Goal: Task Accomplishment & Management: Manage account settings

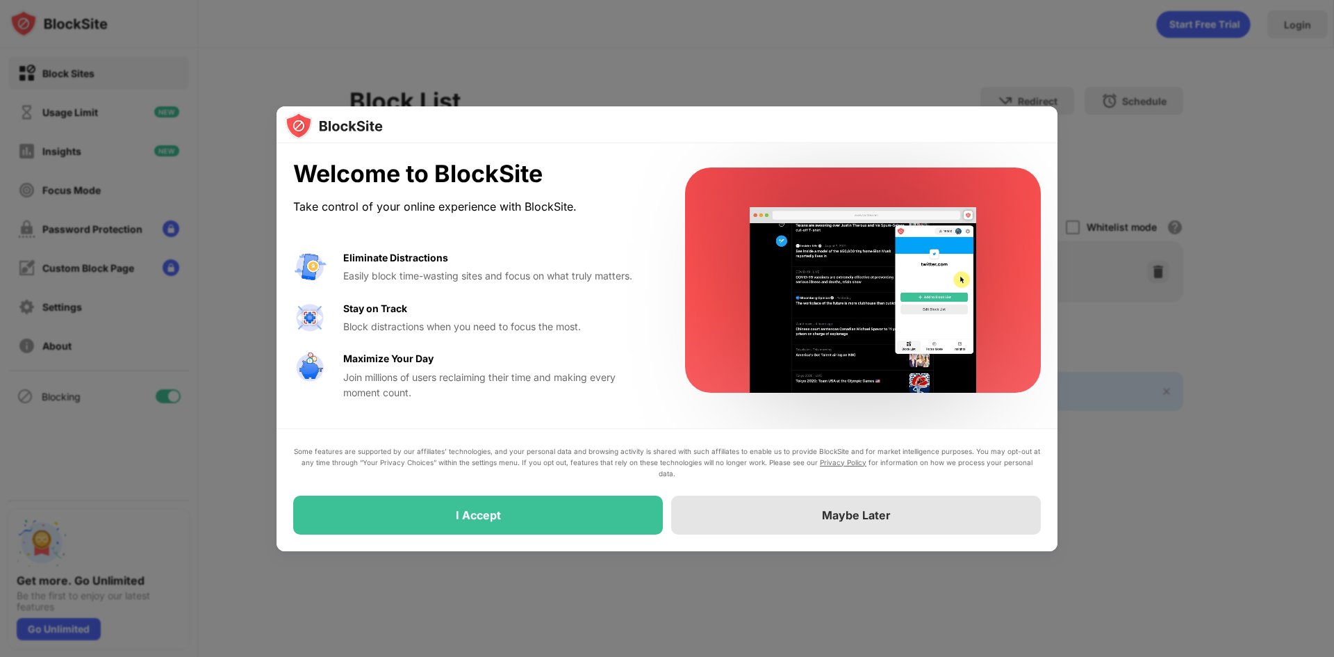
click at [771, 525] on div "Maybe Later" at bounding box center [856, 514] width 370 height 39
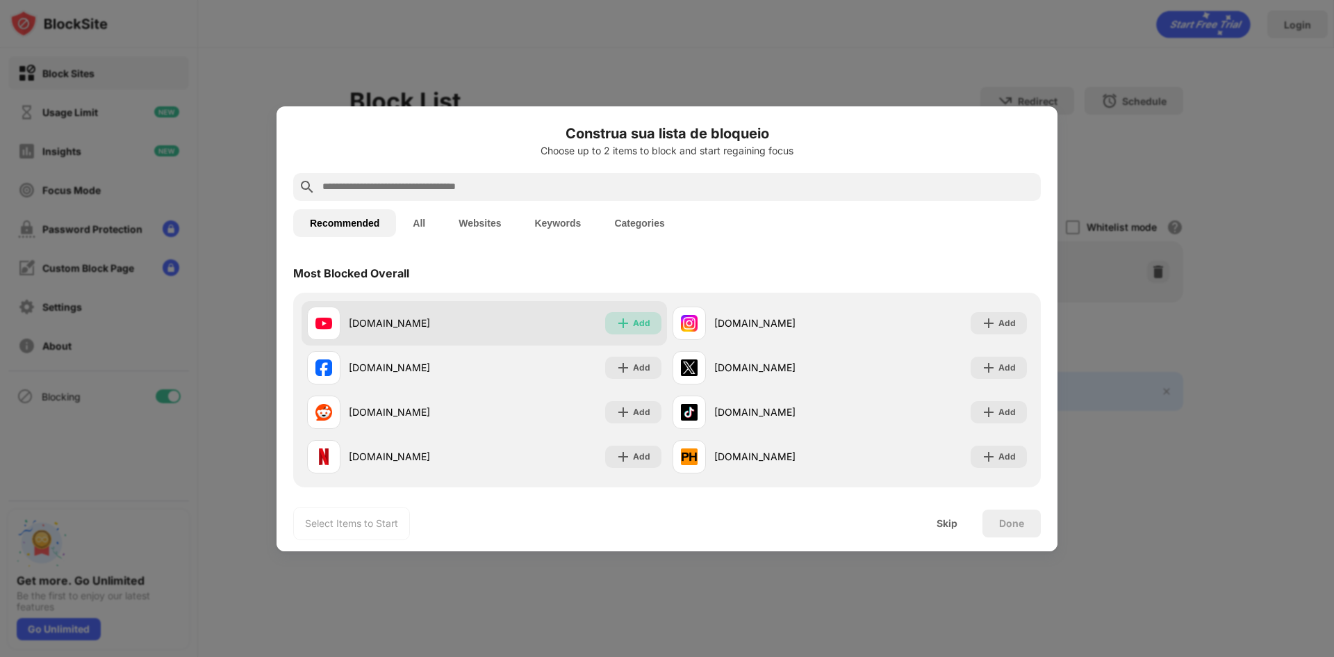
click at [626, 330] on div "Add" at bounding box center [633, 323] width 56 height 22
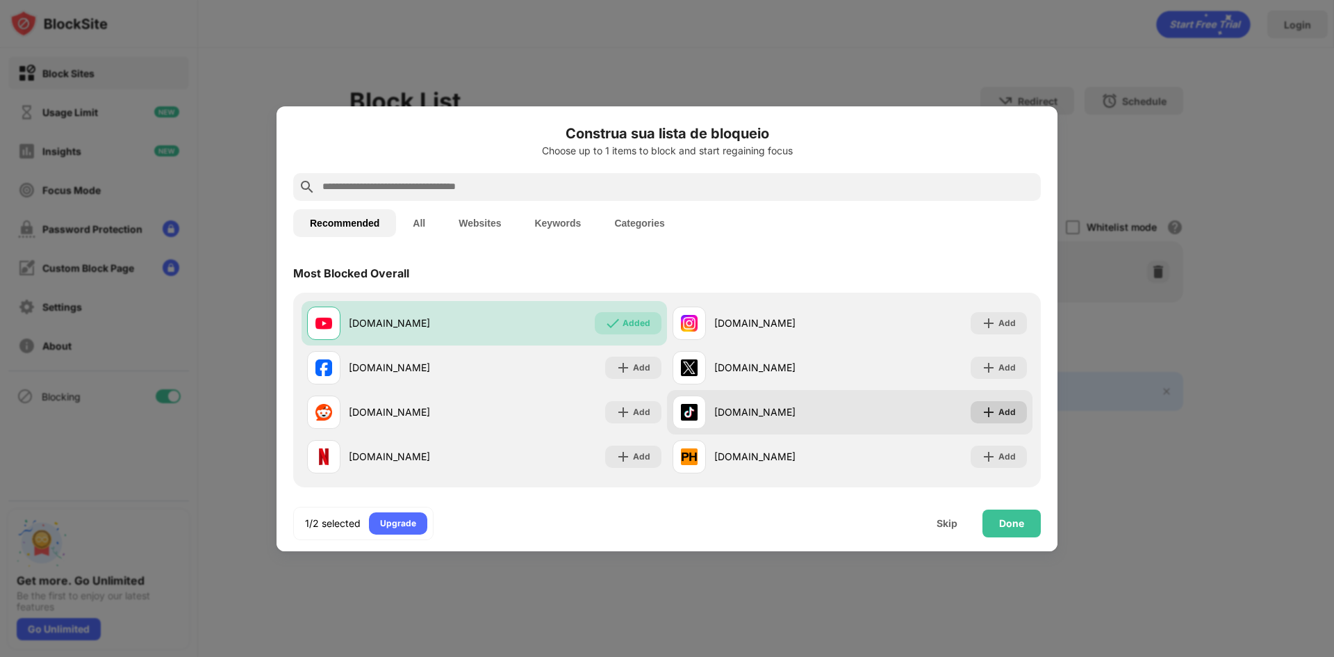
click at [998, 411] on div "Add" at bounding box center [1006, 412] width 17 height 14
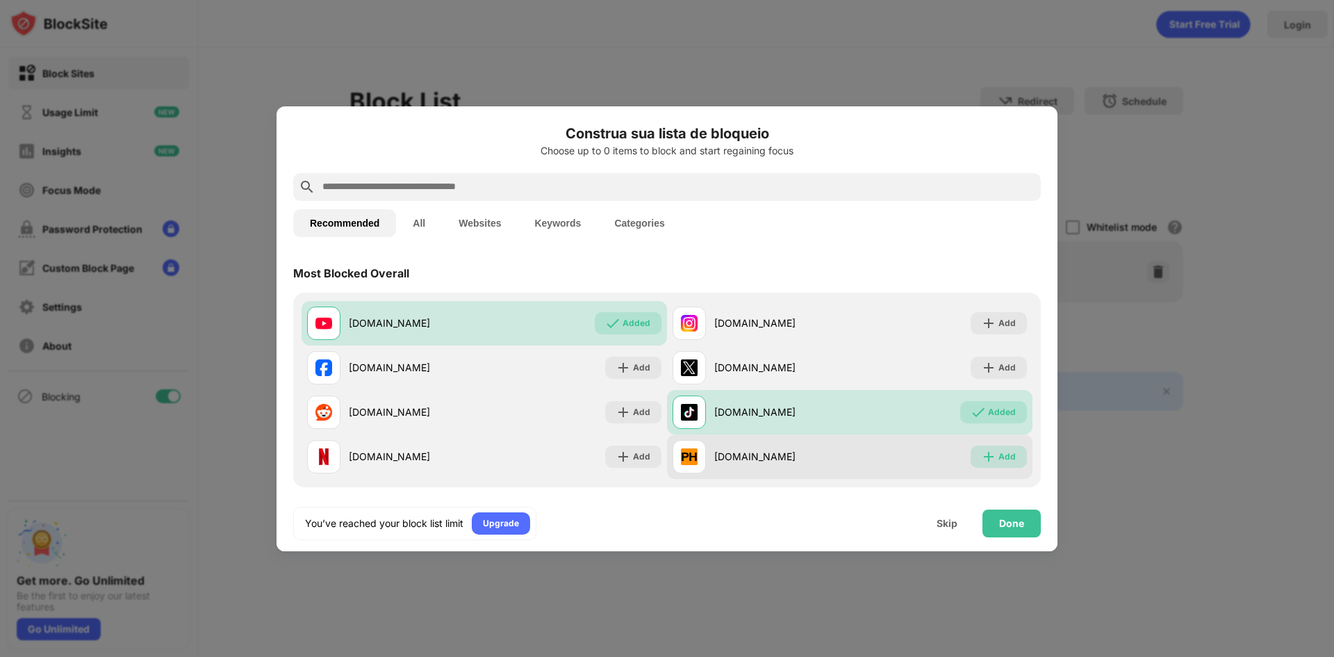
click at [999, 455] on div "Add" at bounding box center [1006, 456] width 17 height 14
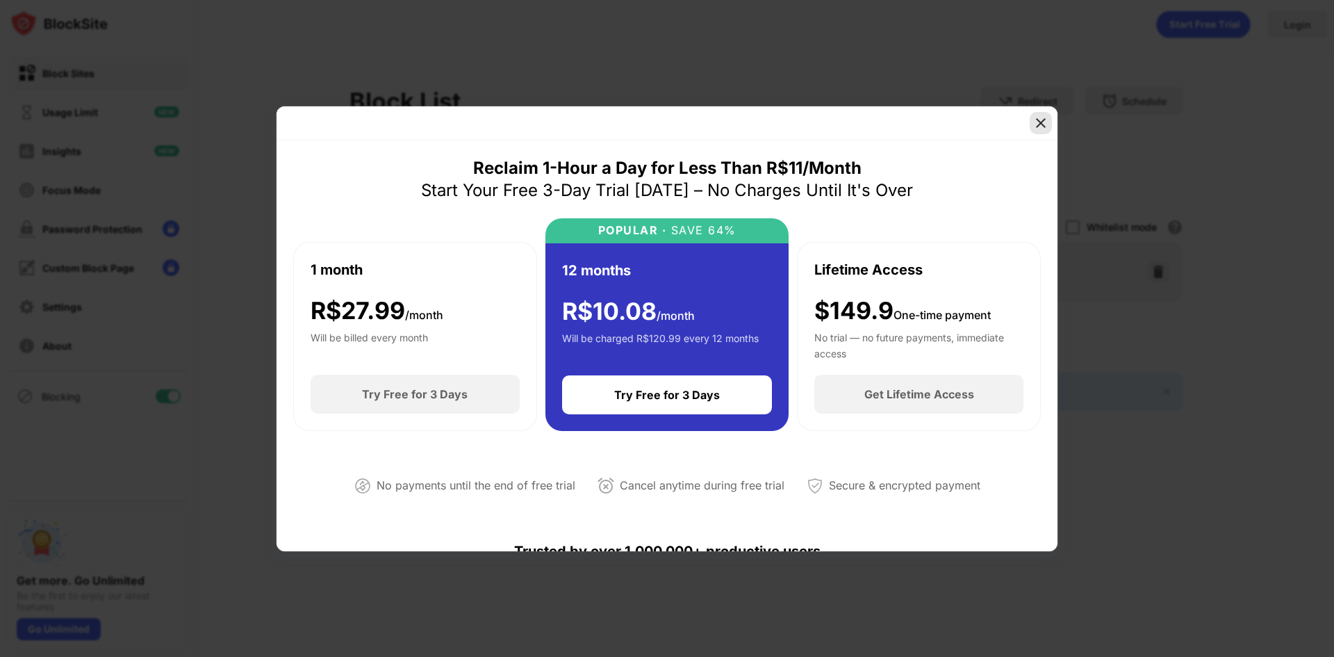
click at [1040, 122] on img at bounding box center [1041, 123] width 14 height 14
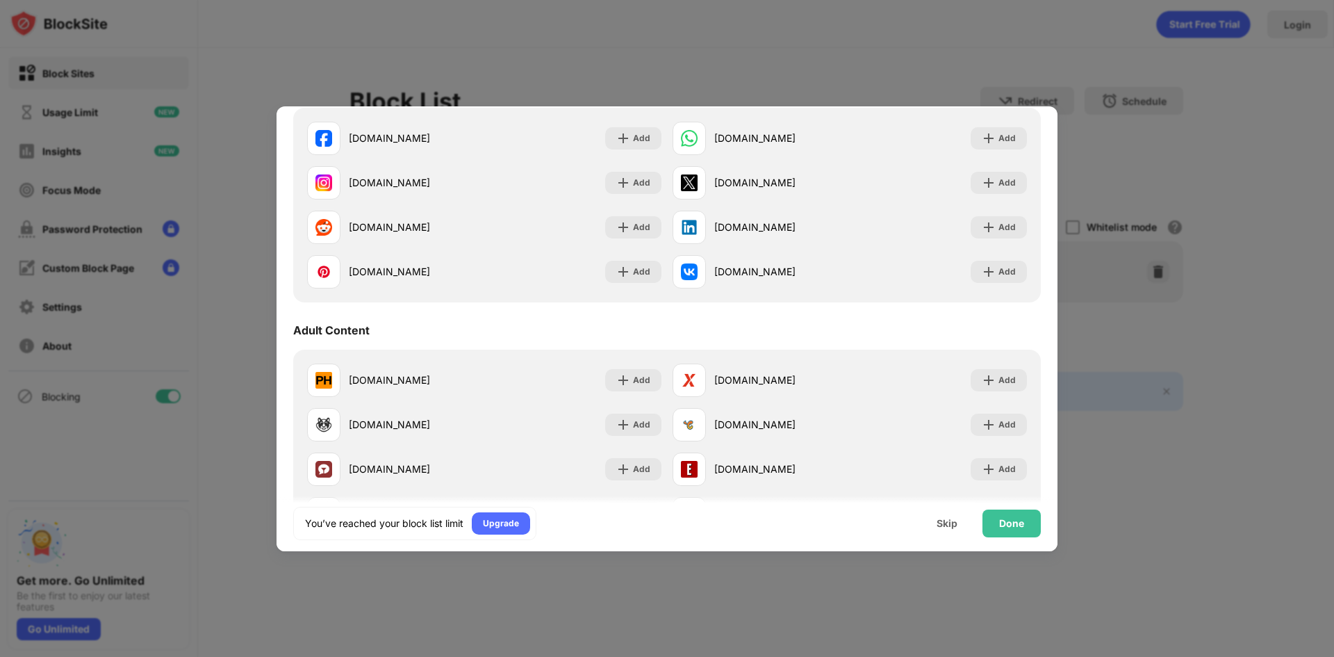
scroll to position [486, 0]
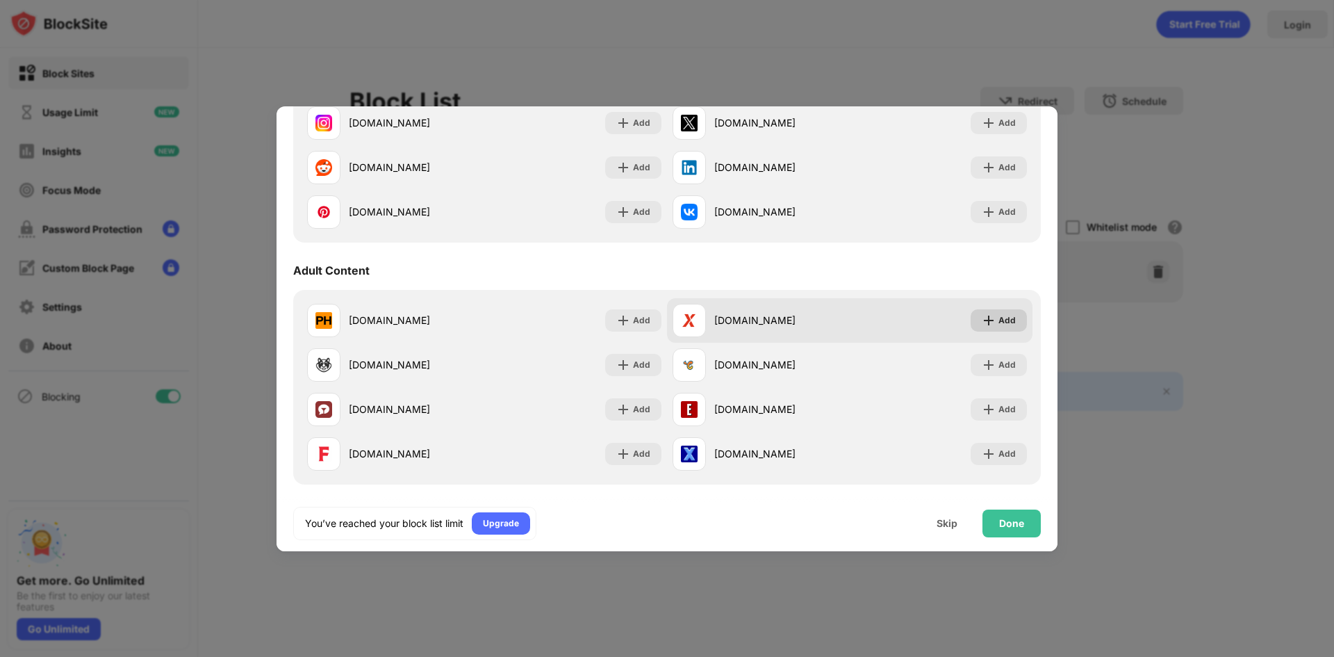
click at [982, 324] on img at bounding box center [989, 320] width 14 height 14
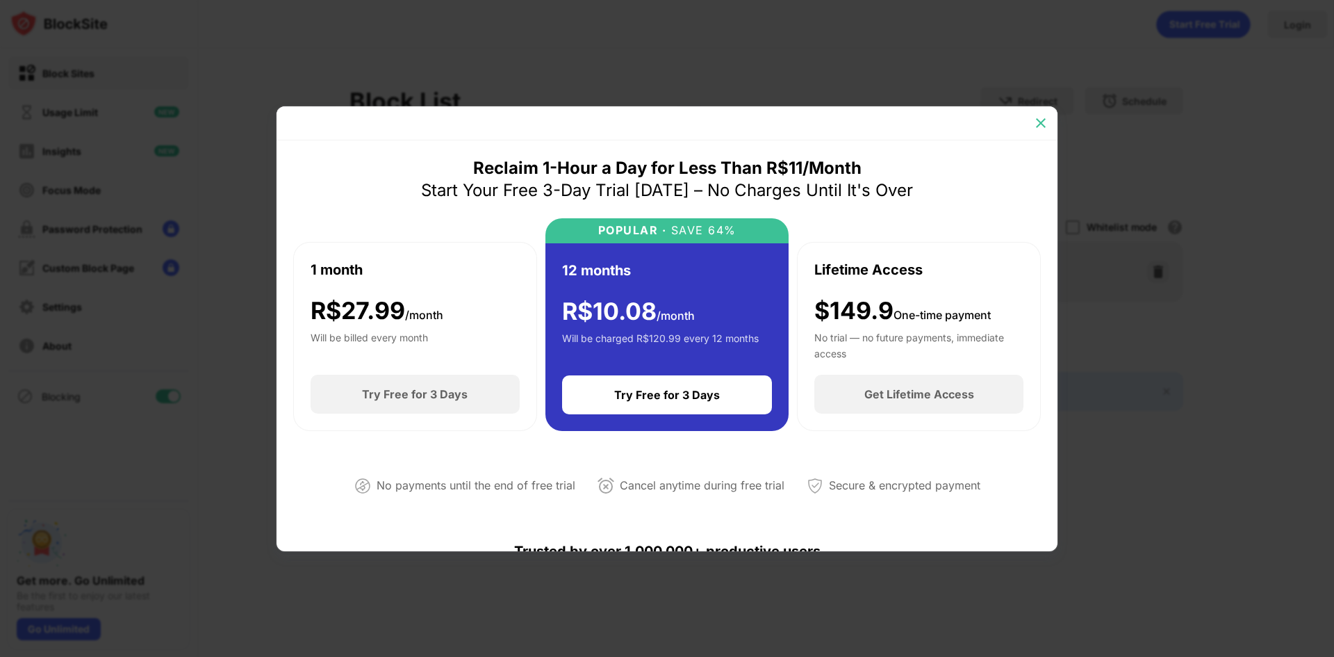
click at [1045, 122] on img at bounding box center [1041, 123] width 14 height 14
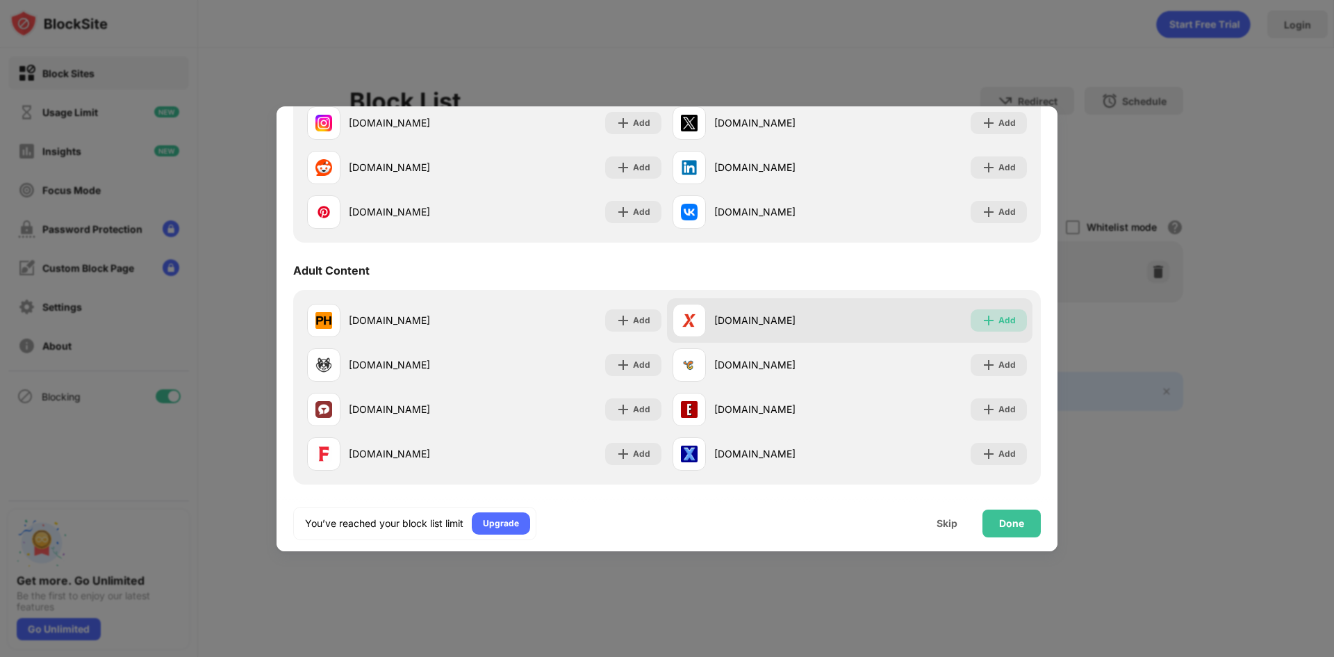
click at [988, 318] on div "Add" at bounding box center [999, 320] width 56 height 22
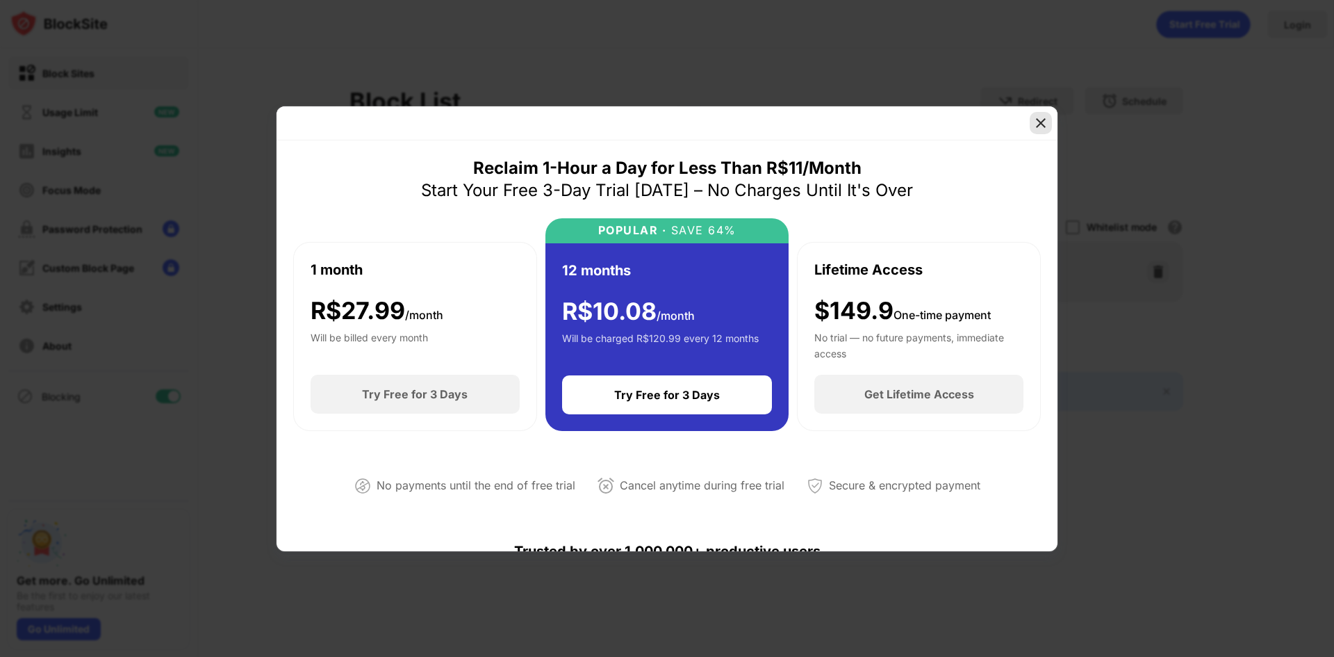
click at [1044, 124] on img at bounding box center [1041, 123] width 14 height 14
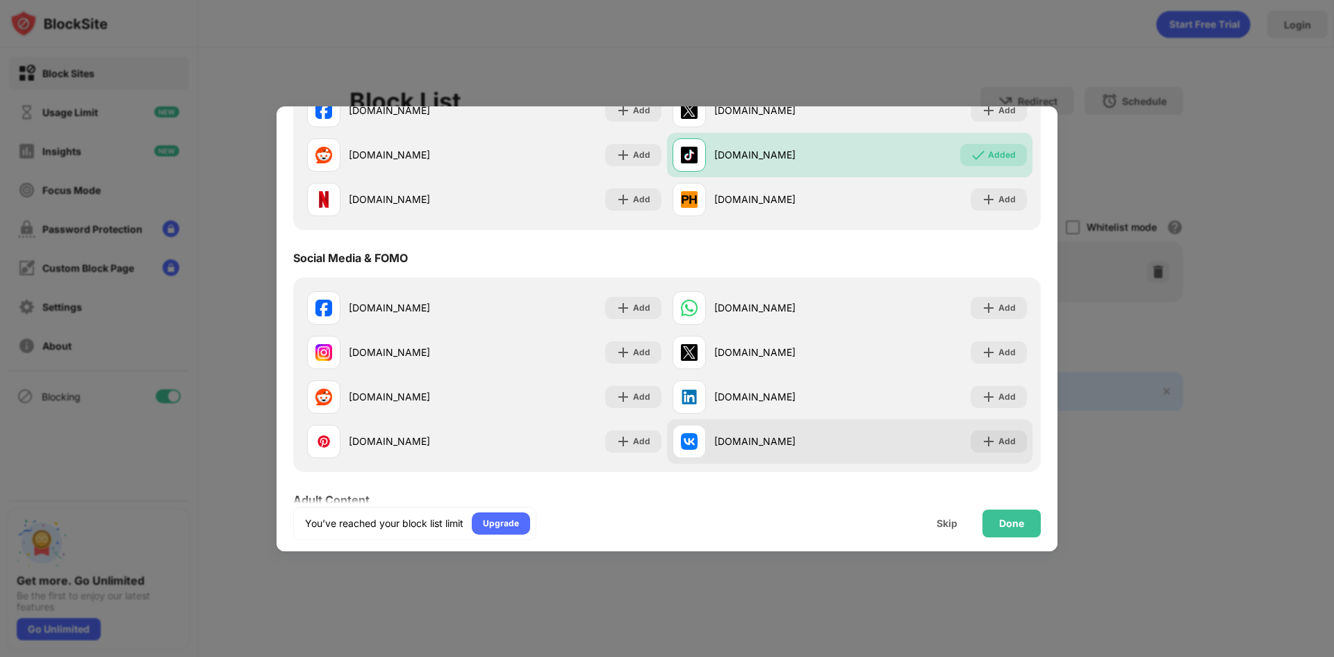
scroll to position [278, 0]
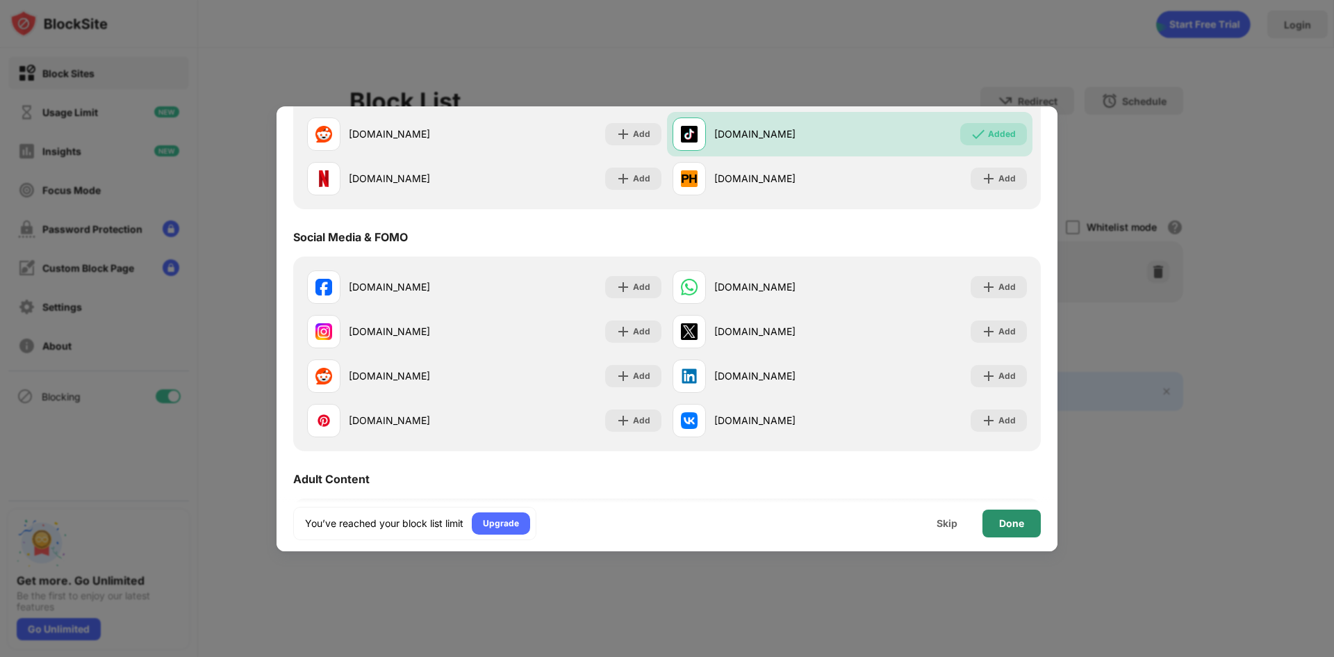
click at [1021, 528] on div "Done" at bounding box center [1011, 523] width 25 height 11
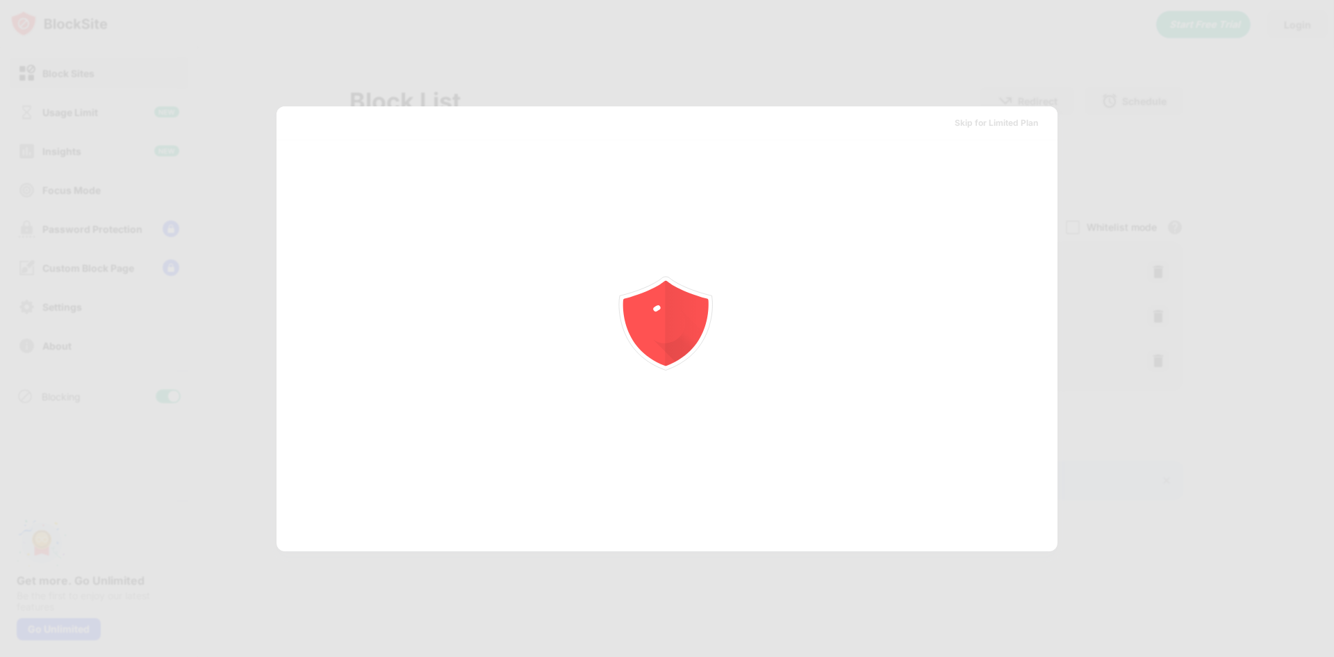
scroll to position [0, 0]
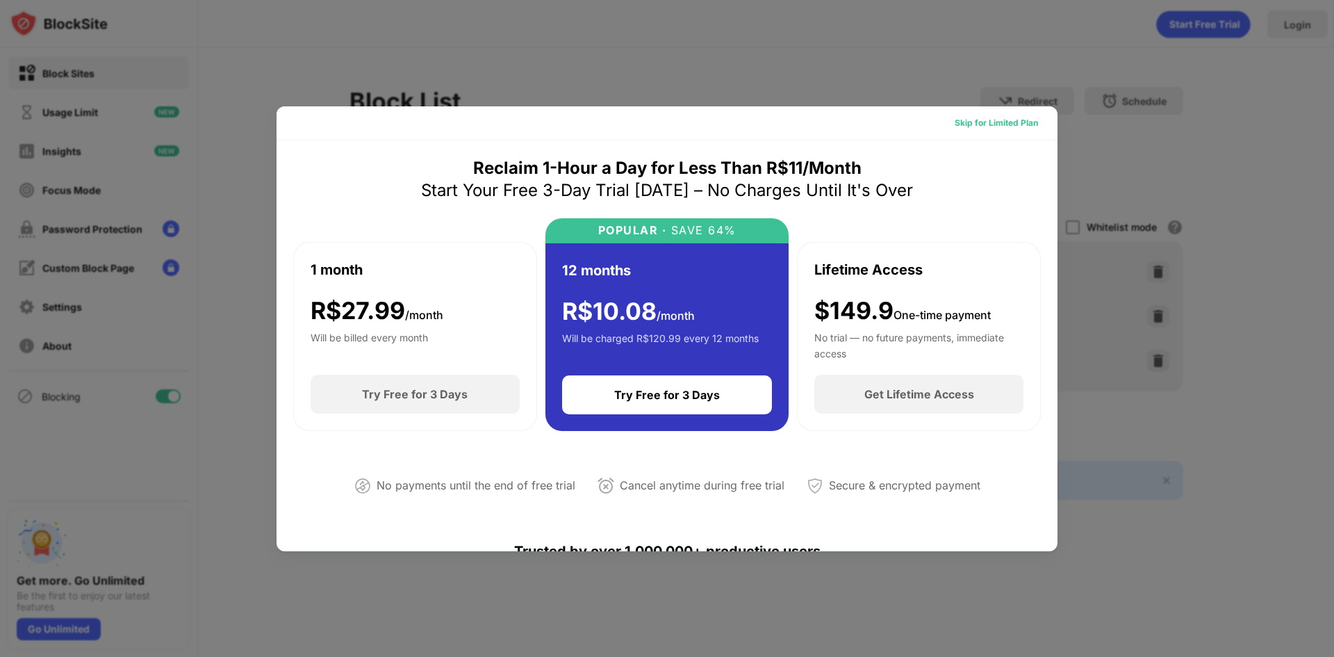
click at [959, 124] on div "Skip for Limited Plan" at bounding box center [996, 123] width 83 height 14
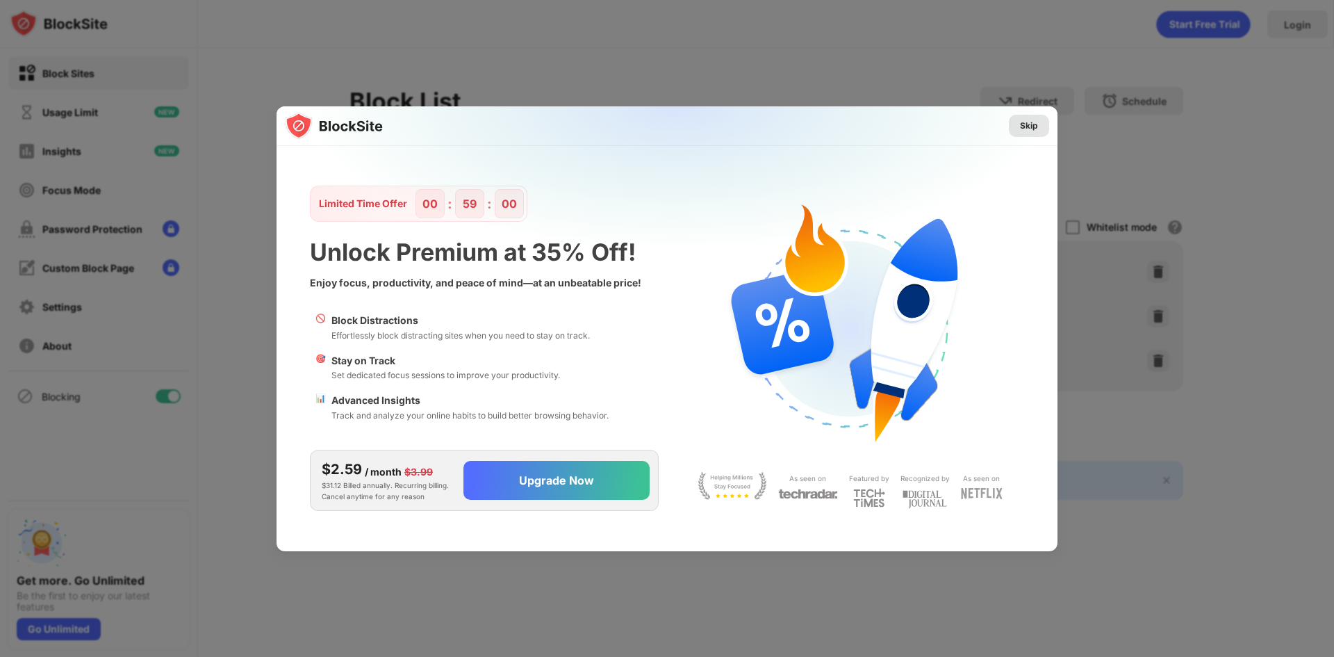
click at [1035, 125] on div "Skip" at bounding box center [1029, 126] width 18 height 14
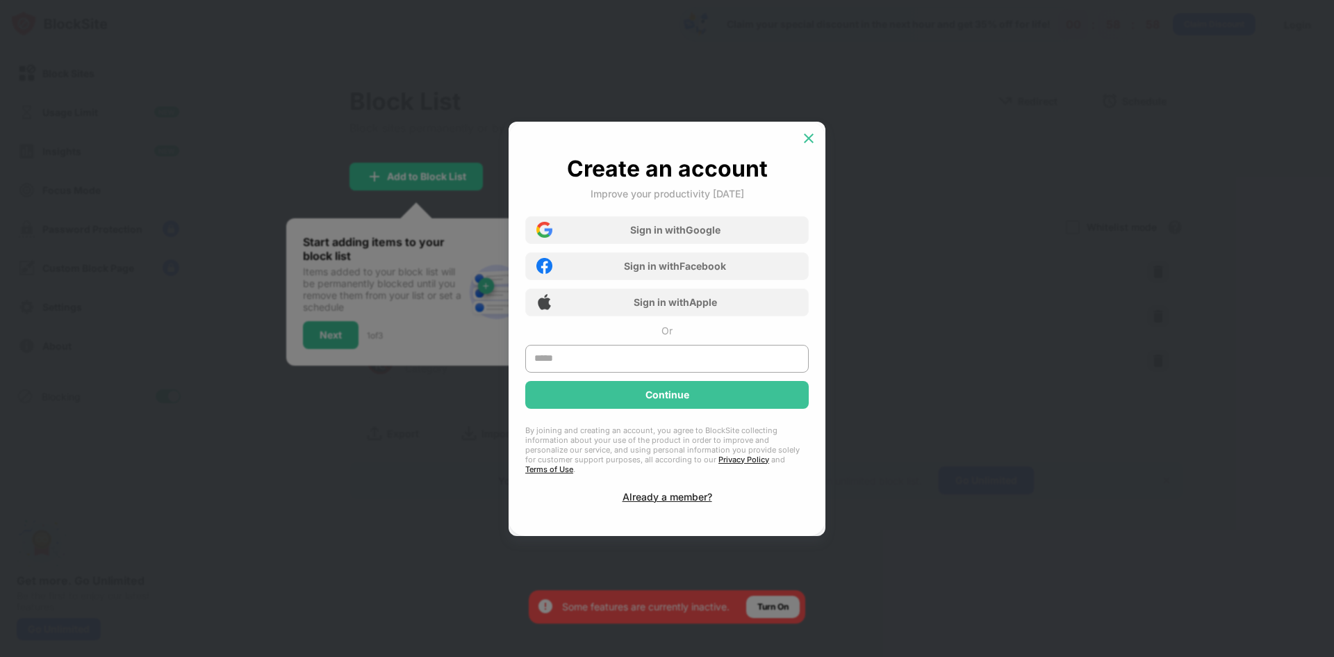
click at [814, 136] on img at bounding box center [809, 138] width 14 height 14
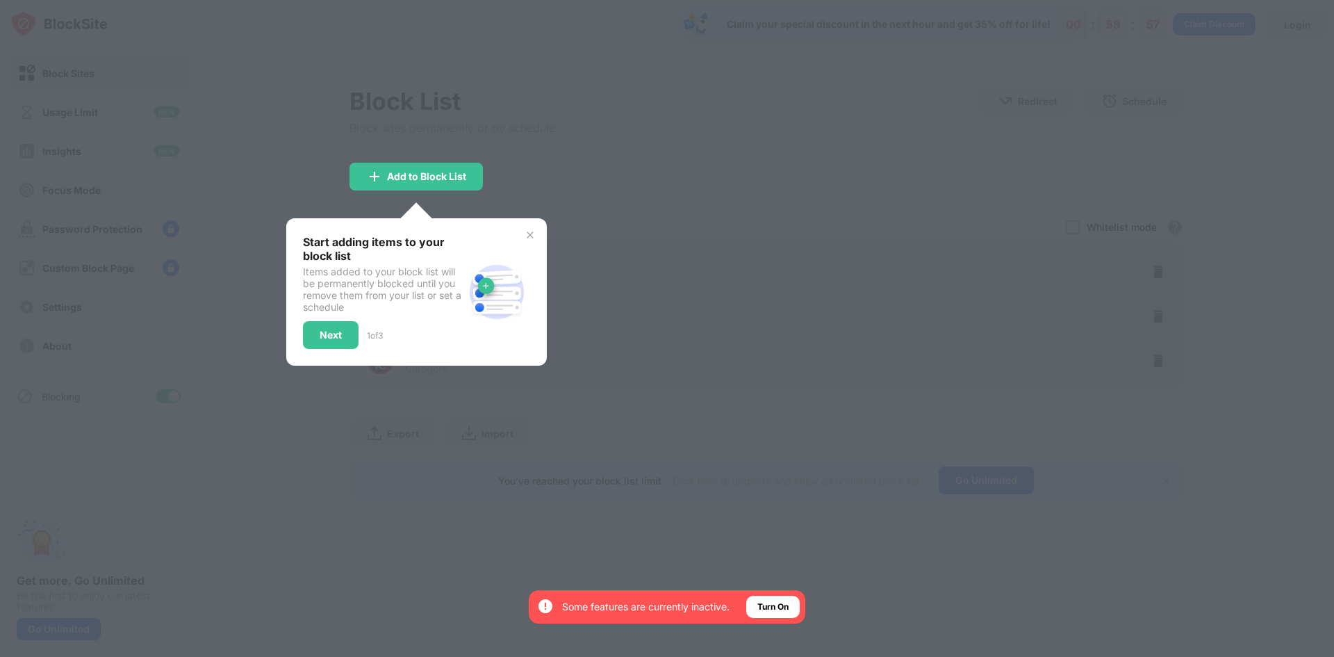
click at [702, 203] on div at bounding box center [667, 328] width 1334 height 657
drag, startPoint x: 546, startPoint y: 233, endPoint x: 537, endPoint y: 235, distance: 9.1
click at [543, 234] on div "Start adding items to your block list Items added to your block list will be pe…" at bounding box center [416, 291] width 261 height 147
click at [535, 235] on img at bounding box center [530, 234] width 11 height 11
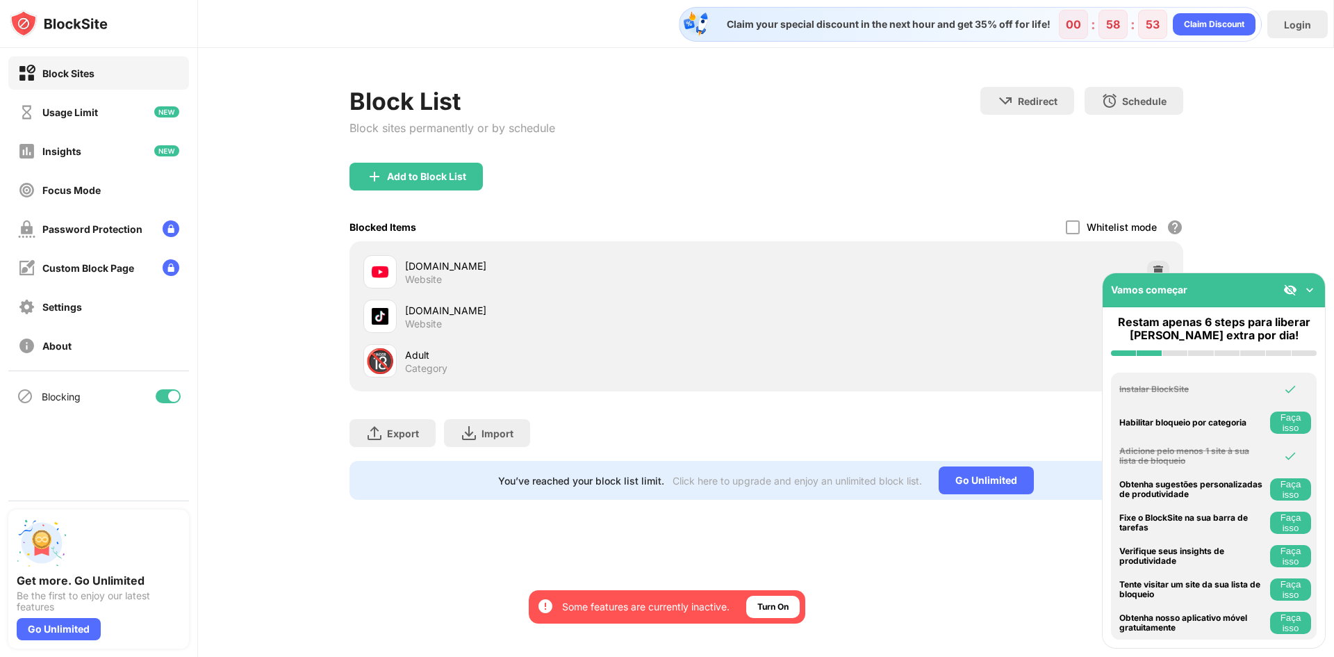
click at [1308, 283] on img at bounding box center [1310, 290] width 14 height 14
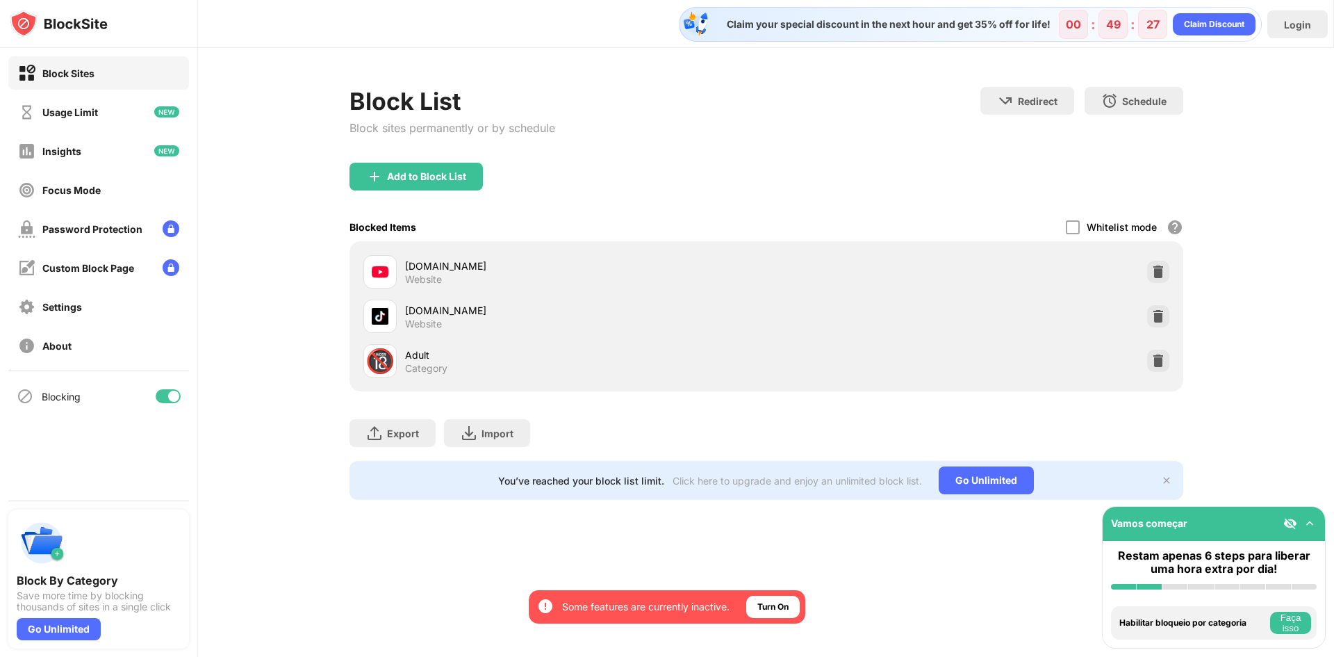
click at [646, 124] on div "Block List Block sites permanently or by schedule Redirect Choose a site to be …" at bounding box center [766, 125] width 834 height 76
click at [110, 198] on div "Focus Mode" at bounding box center [98, 189] width 181 height 33
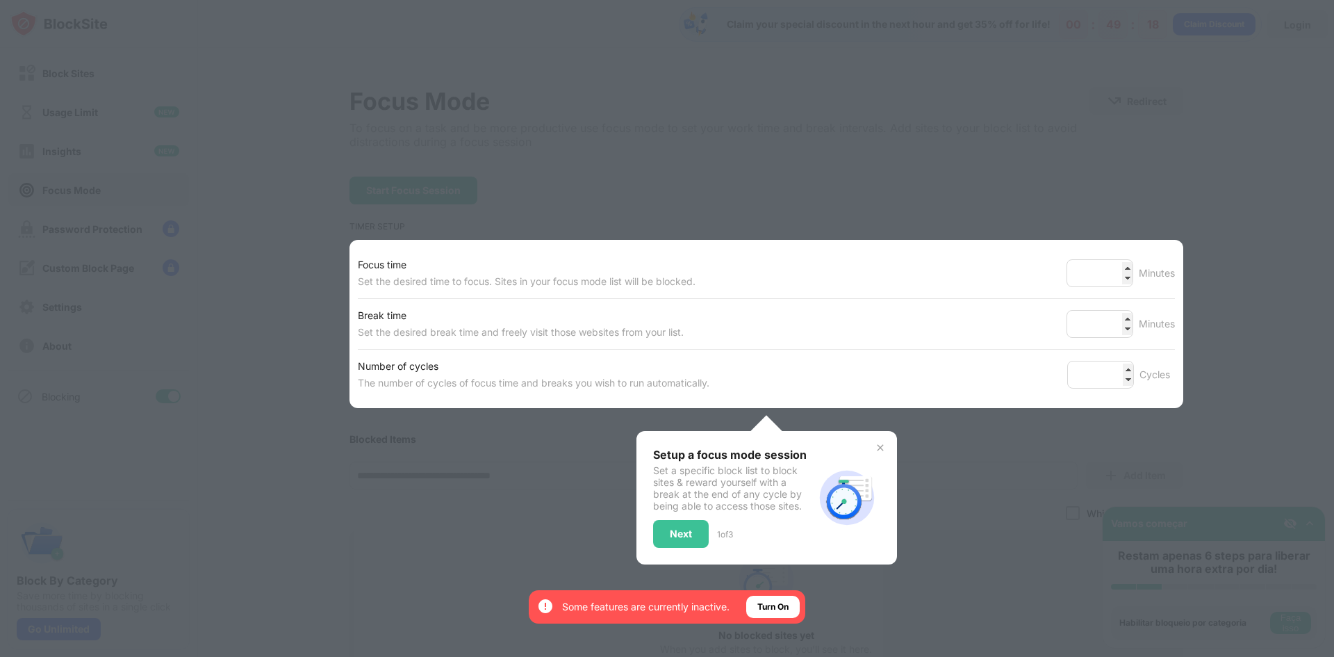
click at [709, 152] on div at bounding box center [667, 328] width 1334 height 657
drag, startPoint x: 866, startPoint y: 447, endPoint x: 859, endPoint y: 445, distance: 7.3
click at [866, 447] on div "Setup a focus mode session Set a specific block list to block sites & reward yo…" at bounding box center [766, 497] width 261 height 133
drag, startPoint x: 886, startPoint y: 450, endPoint x: 878, endPoint y: 452, distance: 7.8
click at [884, 451] on div "Setup a focus mode session Set a specific block list to block sites & reward yo…" at bounding box center [766, 497] width 261 height 133
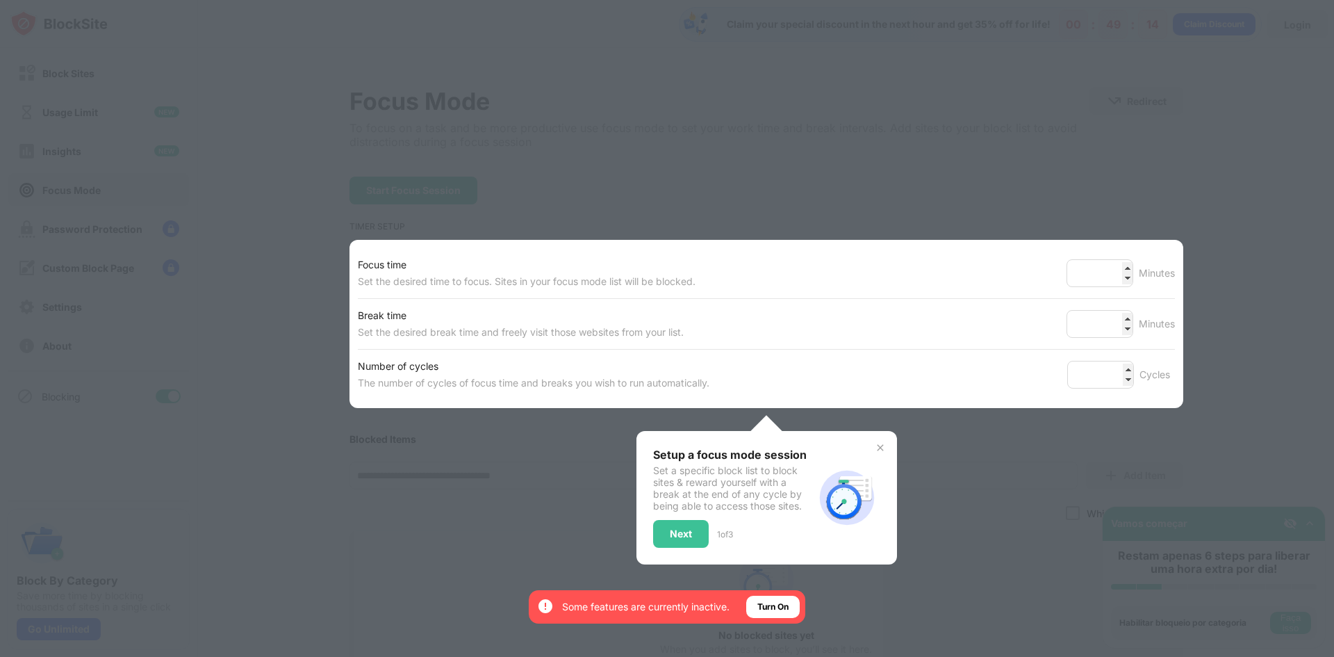
click at [877, 452] on img at bounding box center [880, 447] width 11 height 11
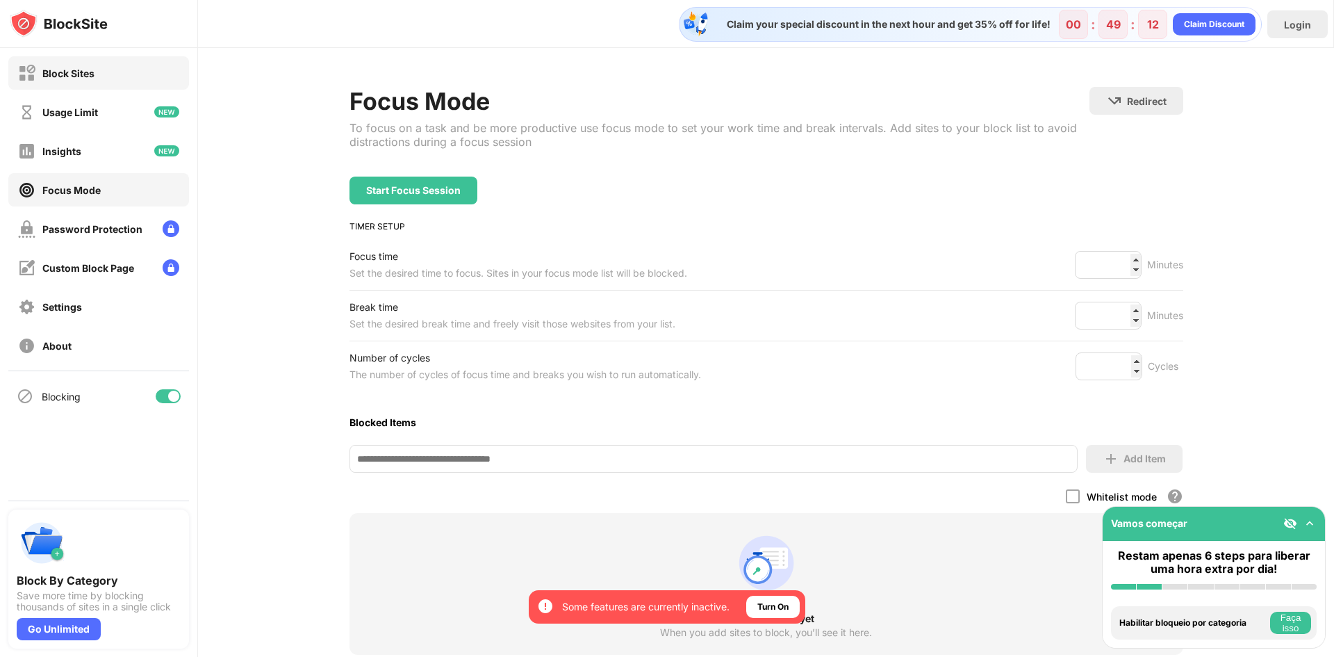
click at [93, 82] on div "Block Sites" at bounding box center [98, 72] width 181 height 33
